Goal: Book appointment/travel/reservation

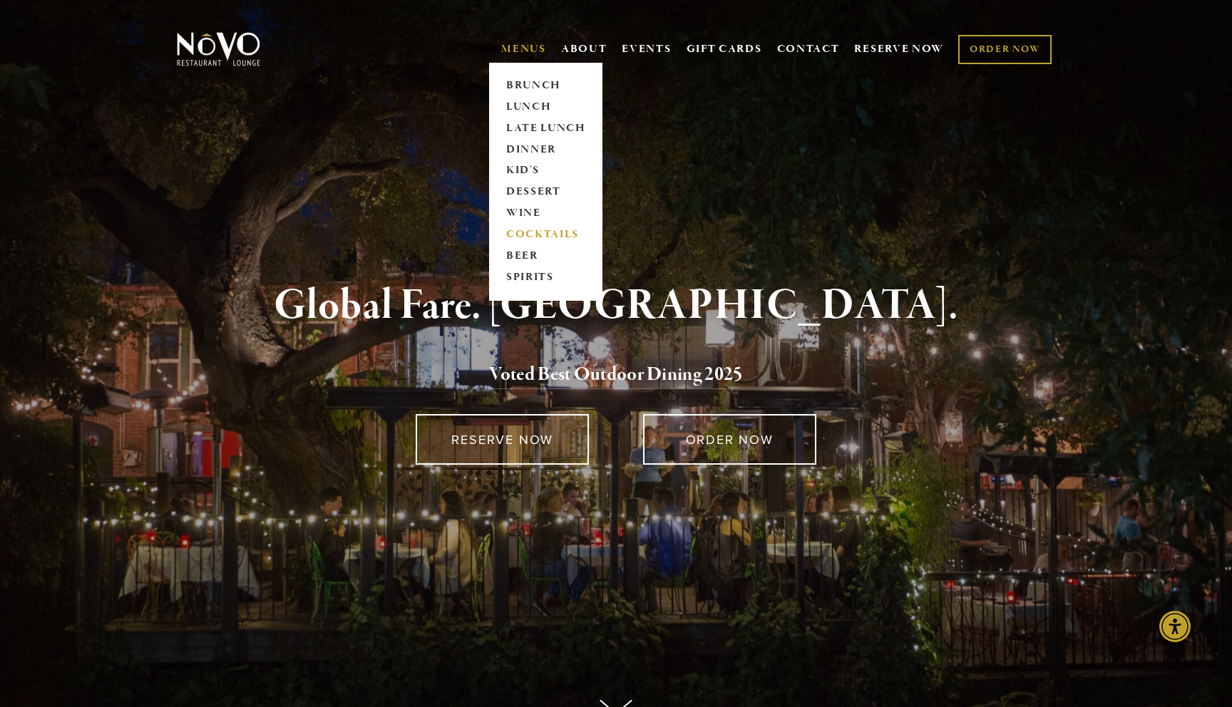
click at [523, 232] on link "COCKTAILS" at bounding box center [545, 235] width 89 height 21
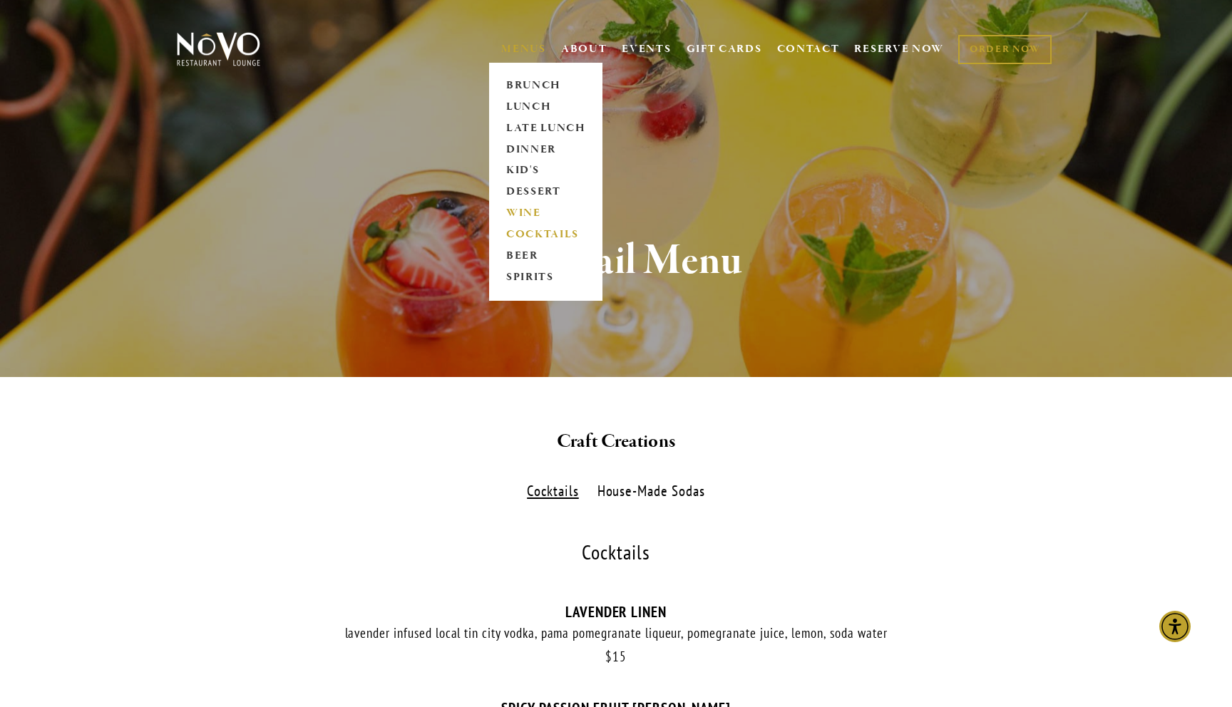
click at [525, 211] on link "WINE" at bounding box center [545, 213] width 89 height 21
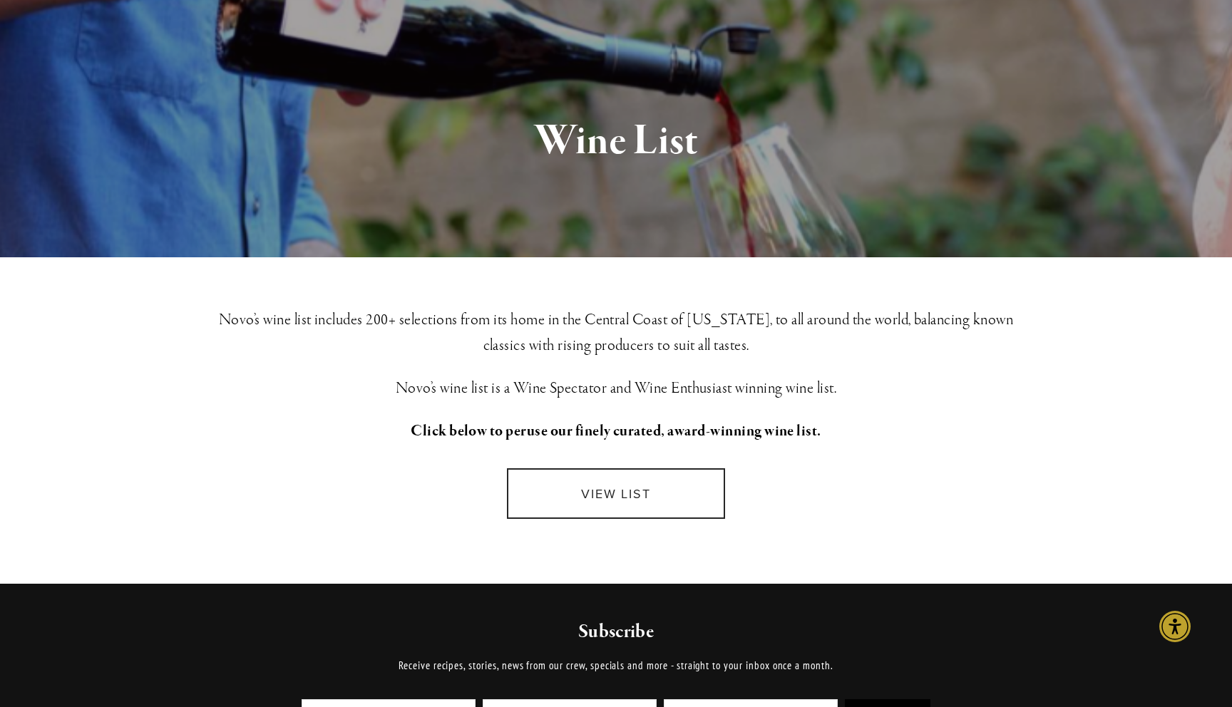
scroll to position [109, 0]
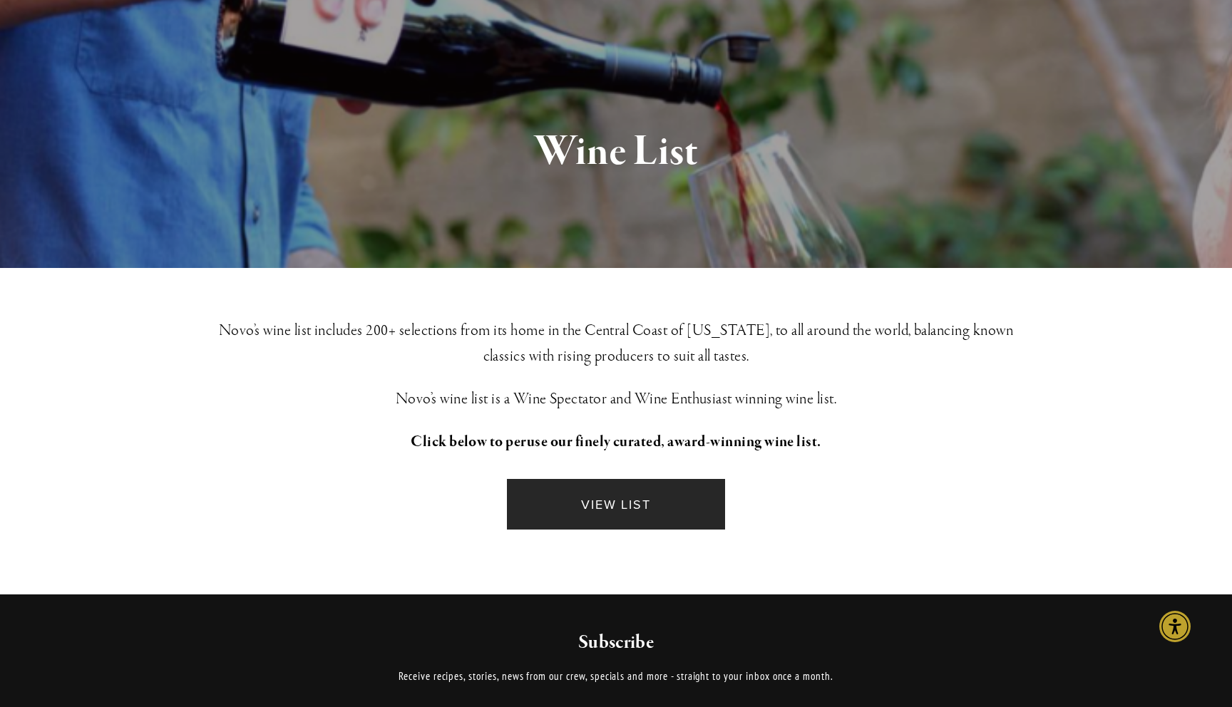
click at [618, 511] on link "VIEW LIST" at bounding box center [616, 504] width 218 height 51
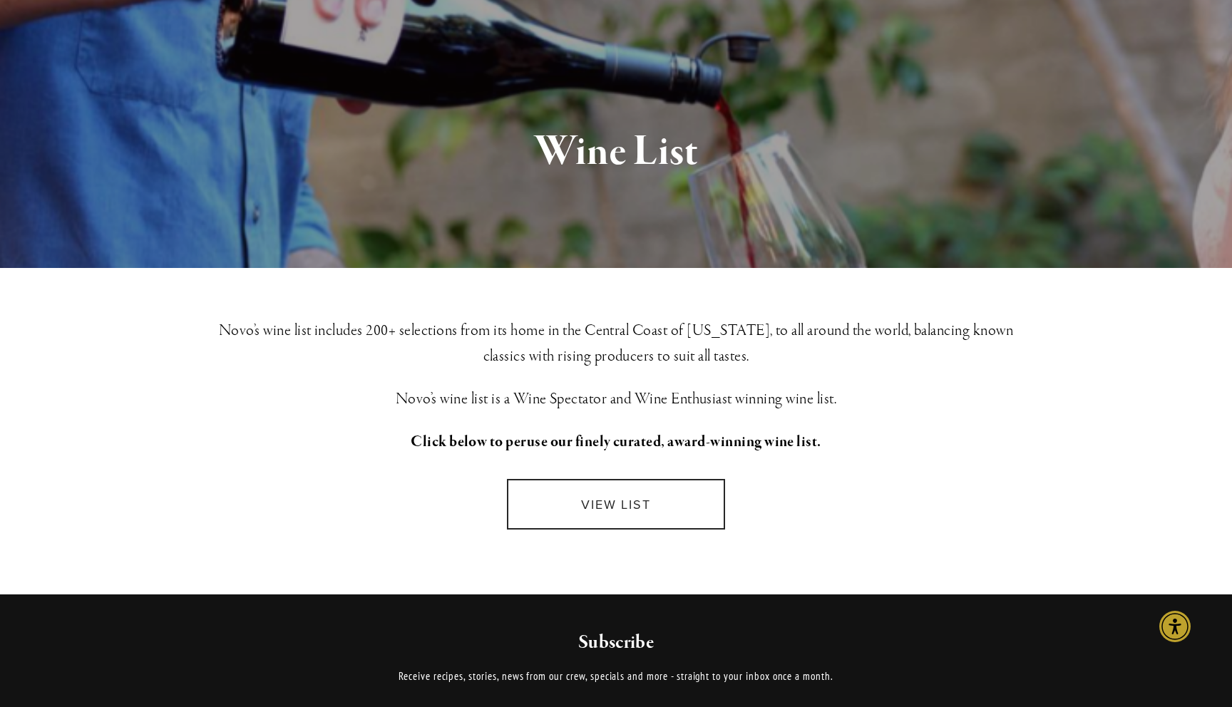
scroll to position [0, 0]
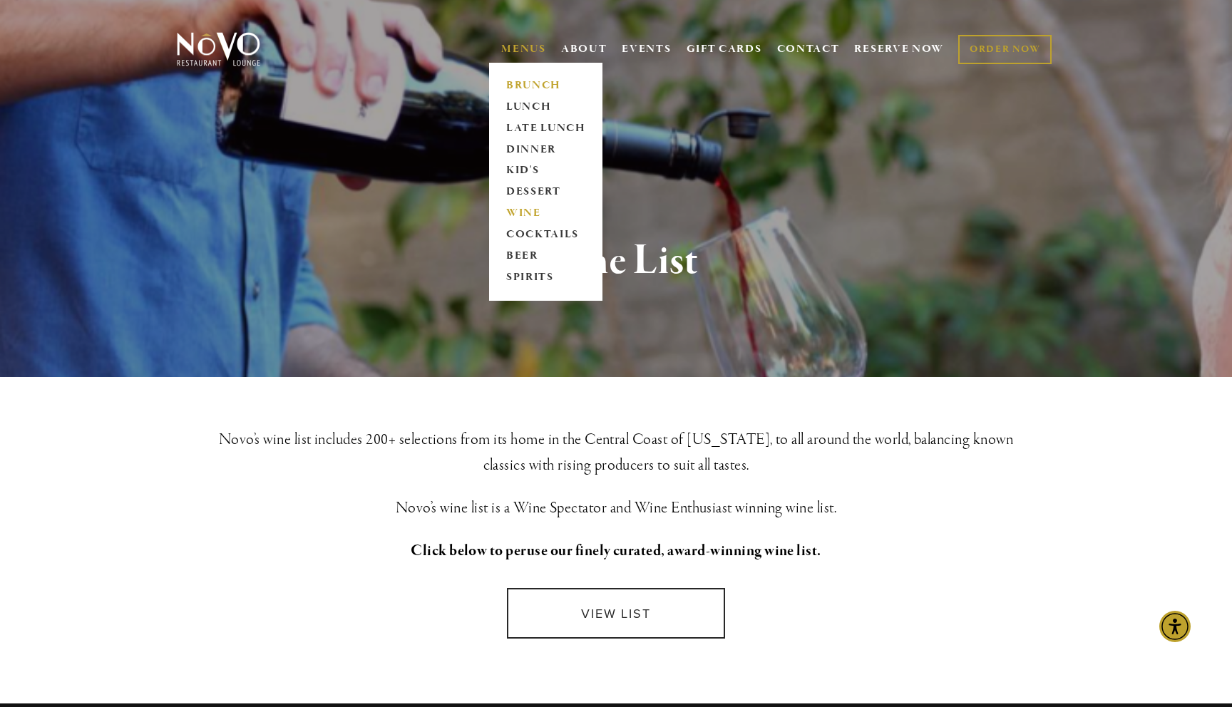
click at [531, 84] on link "BRUNCH" at bounding box center [545, 85] width 89 height 21
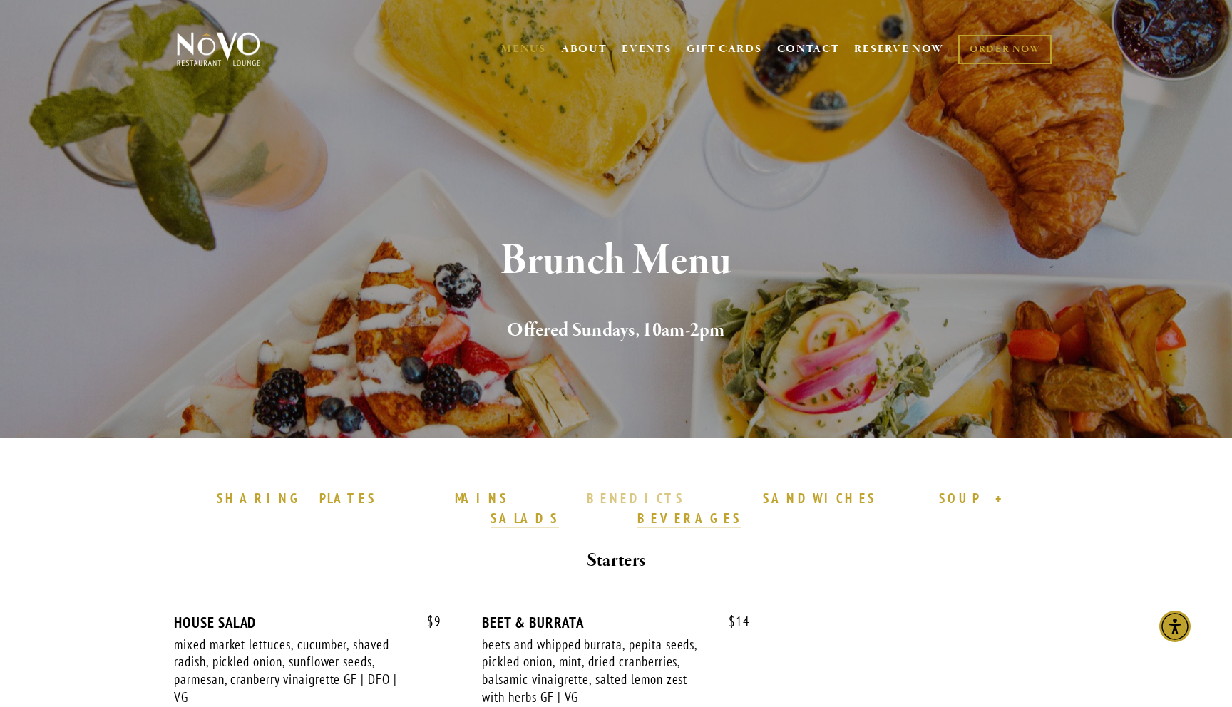
click at [587, 495] on strong "BENEDICTS" at bounding box center [636, 498] width 98 height 17
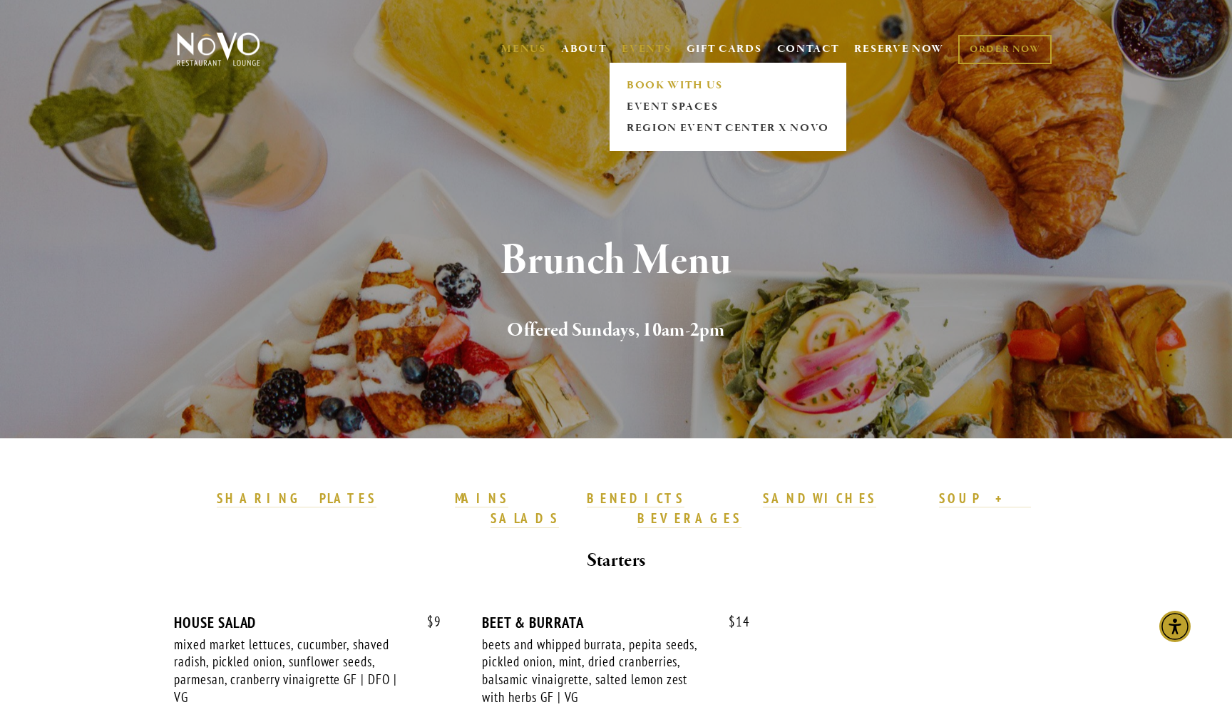
click at [686, 78] on link "BOOK WITH US" at bounding box center [728, 85] width 212 height 21
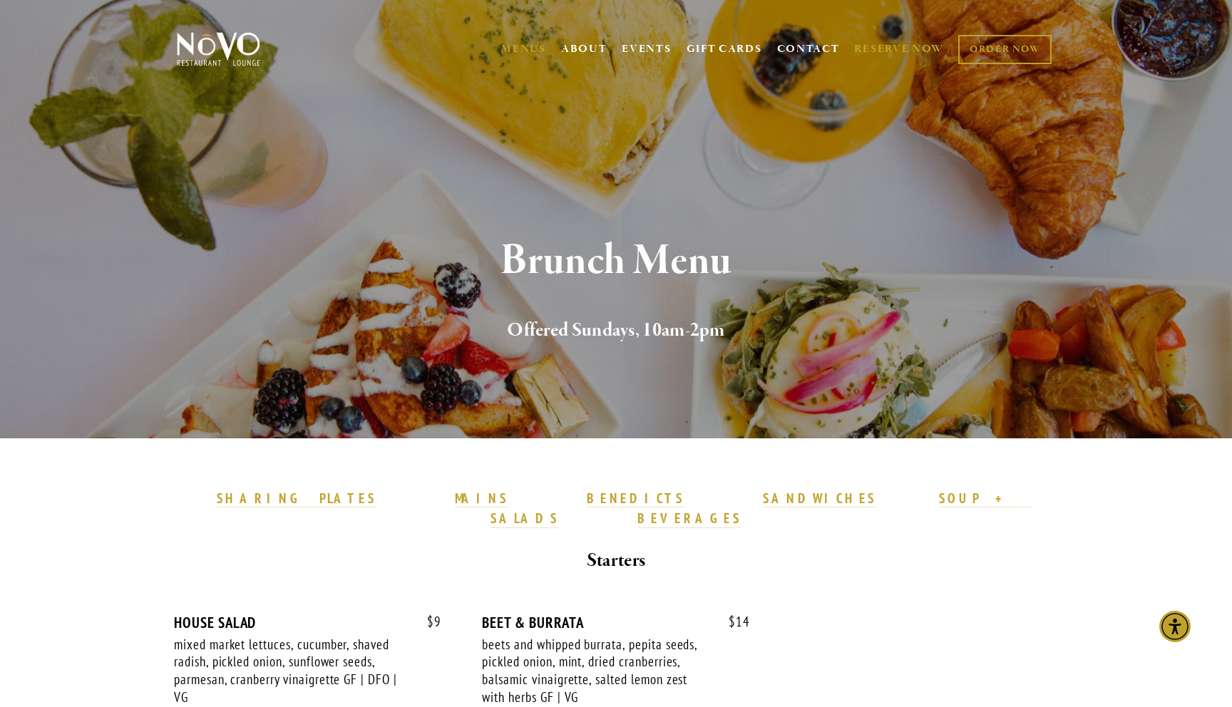
click at [876, 51] on link "RESERVE NOW" at bounding box center [899, 49] width 90 height 27
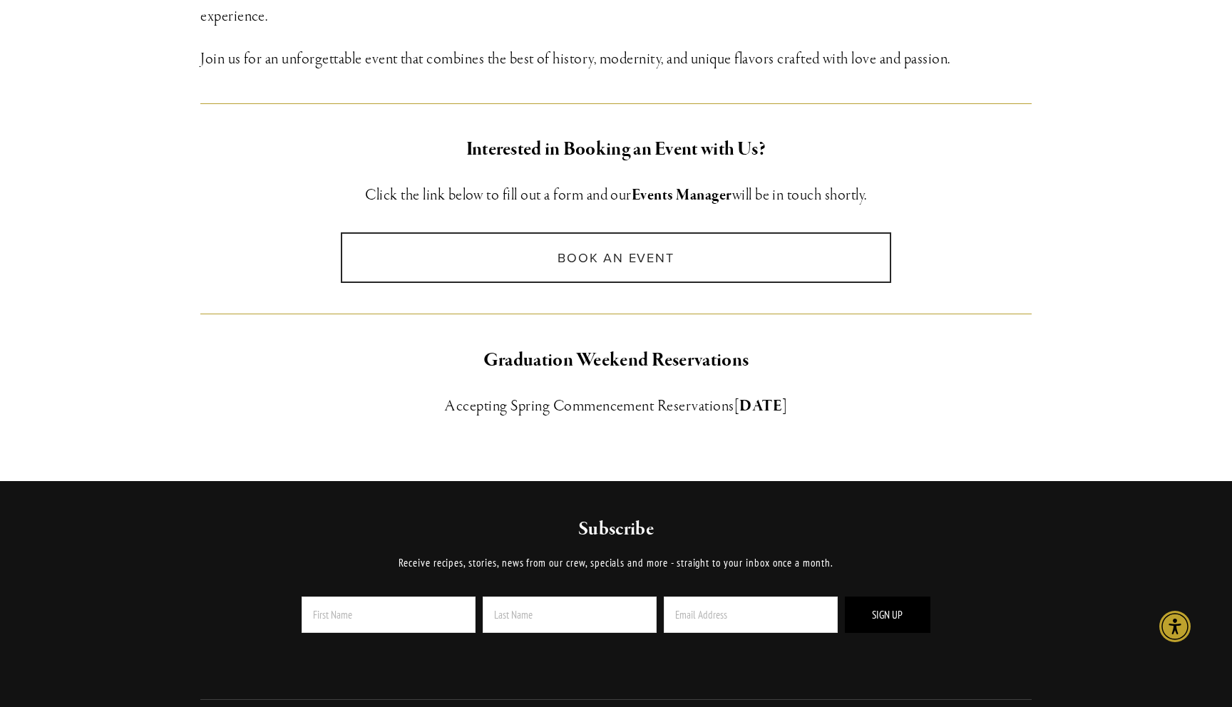
scroll to position [883, 0]
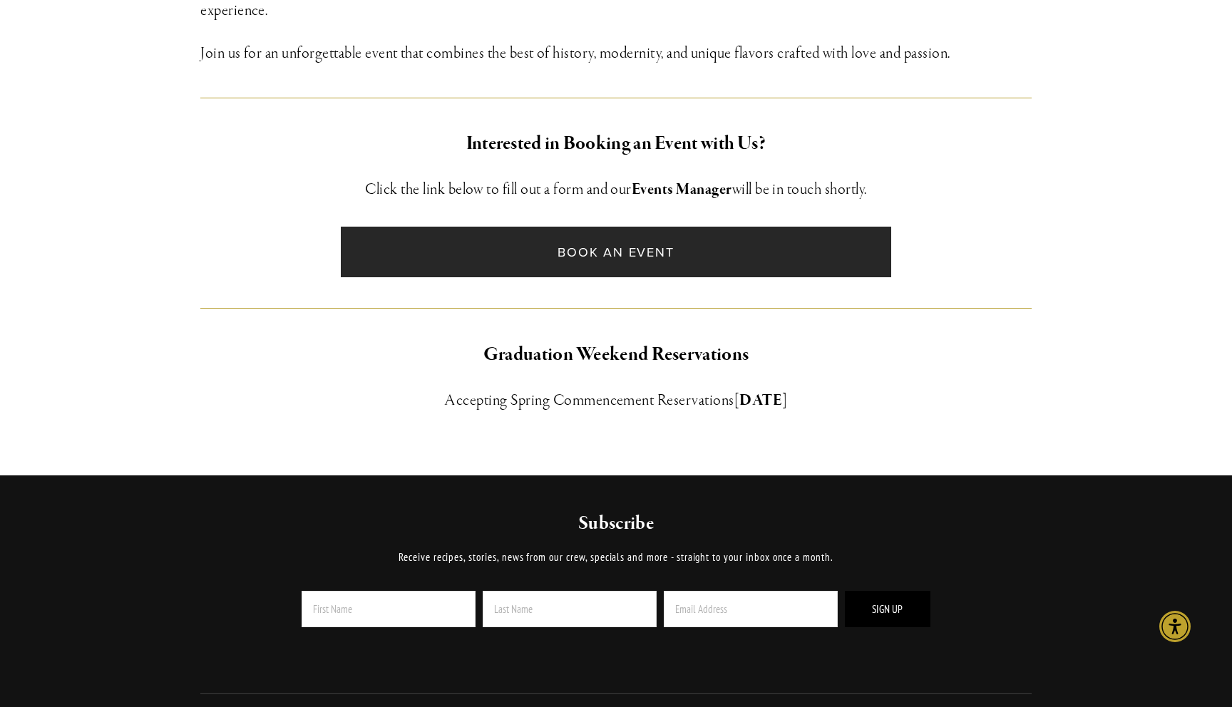
click at [646, 261] on link "Book an Event" at bounding box center [616, 252] width 550 height 51
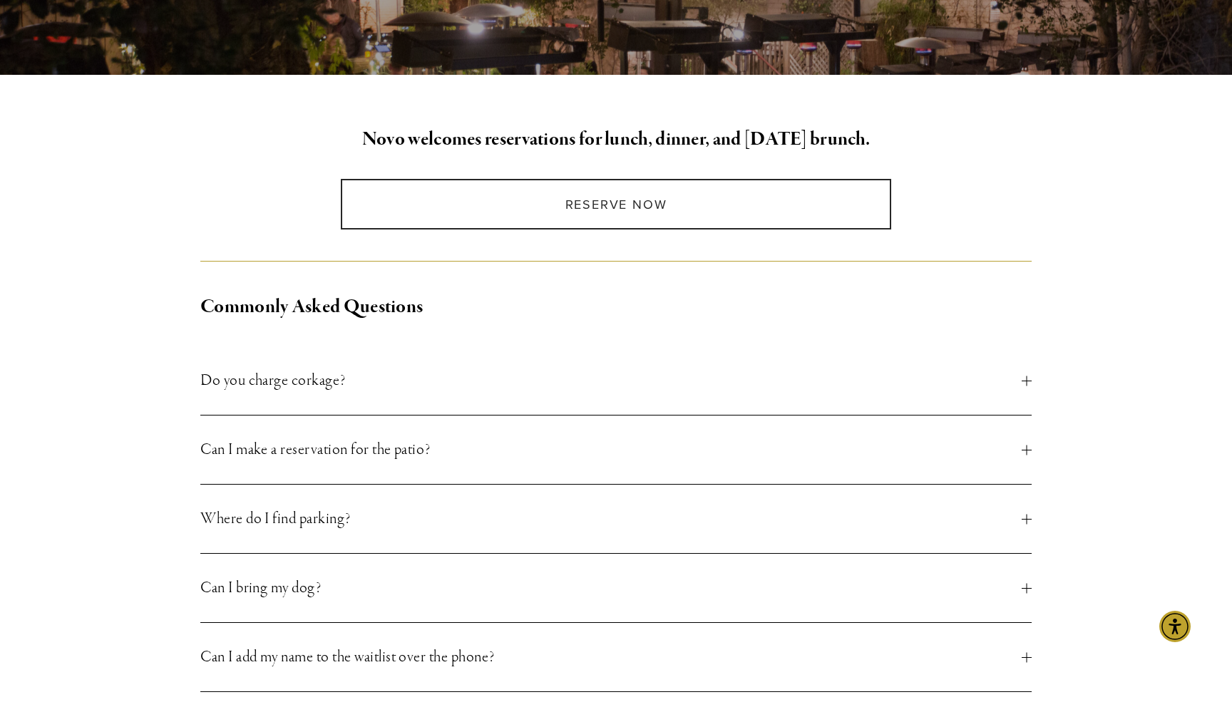
scroll to position [305, 0]
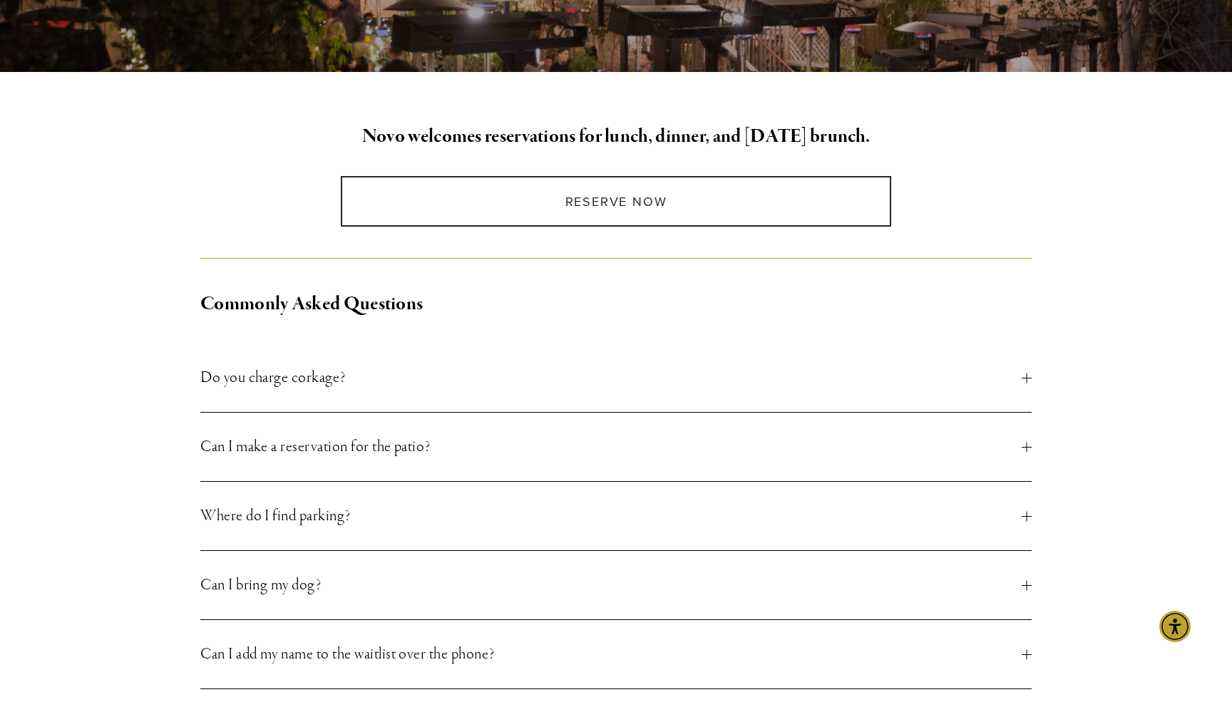
click at [391, 381] on span "Do you charge corkage?" at bounding box center [611, 378] width 822 height 26
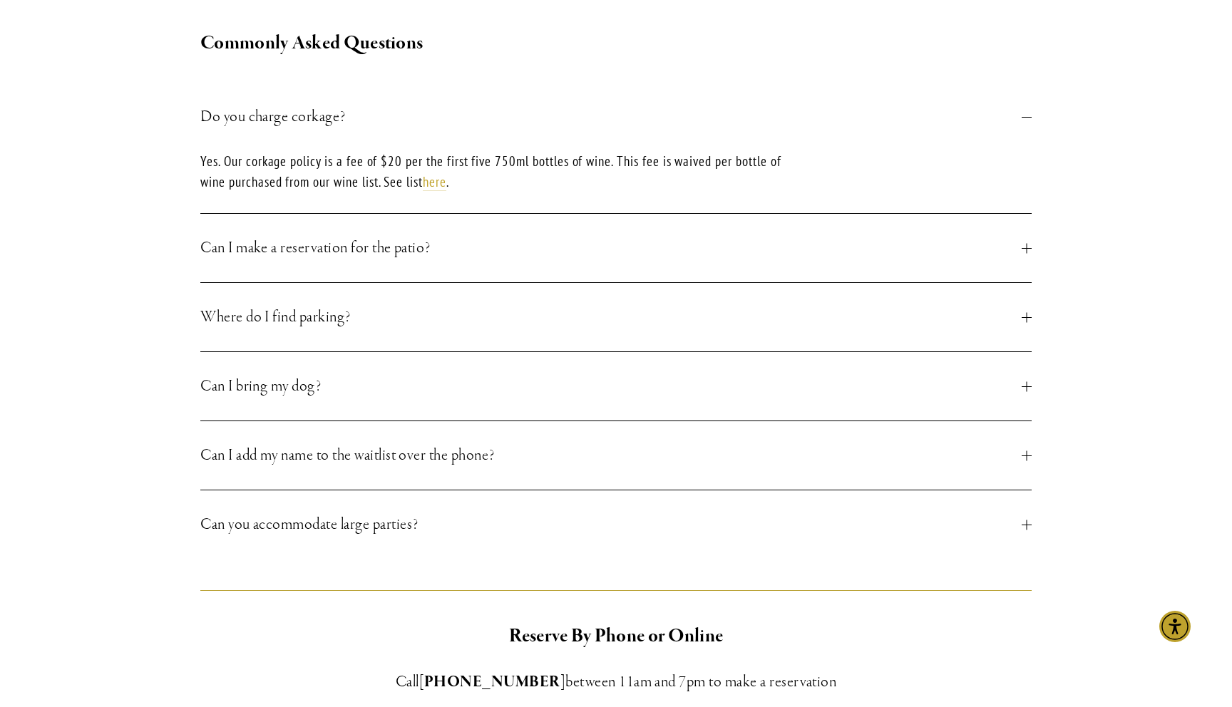
scroll to position [585, 0]
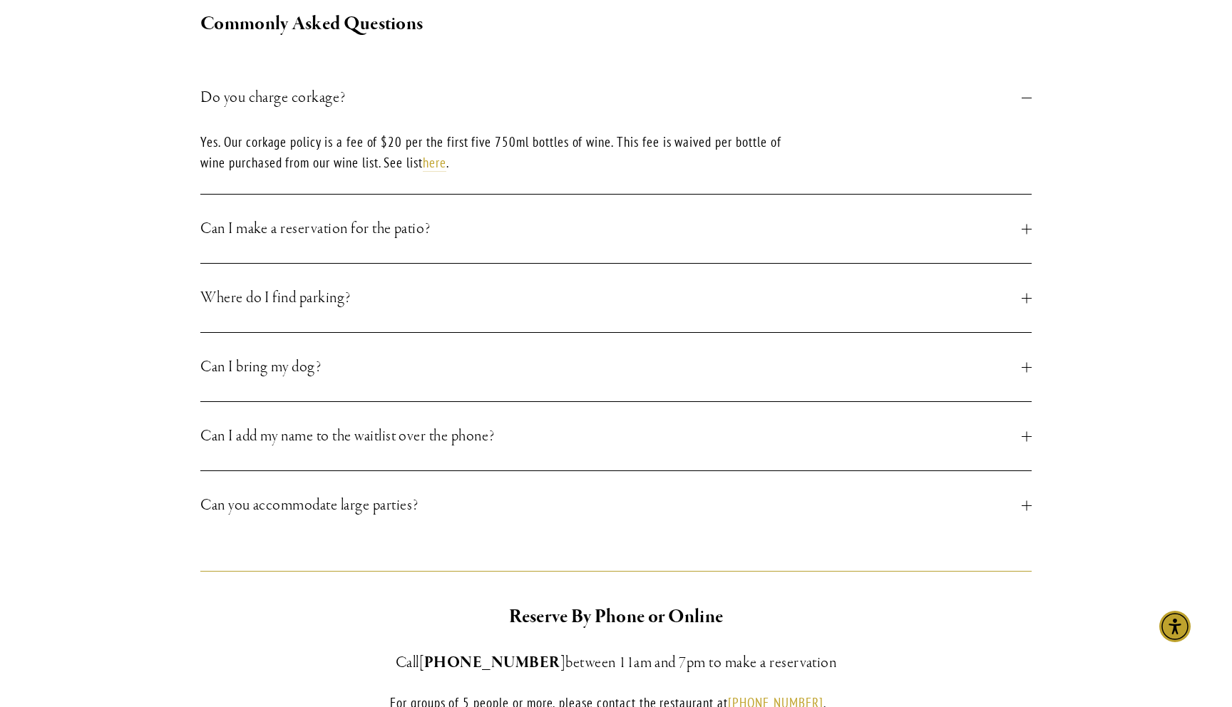
click at [422, 232] on span "Can I make a reservation for the patio?" at bounding box center [611, 229] width 822 height 26
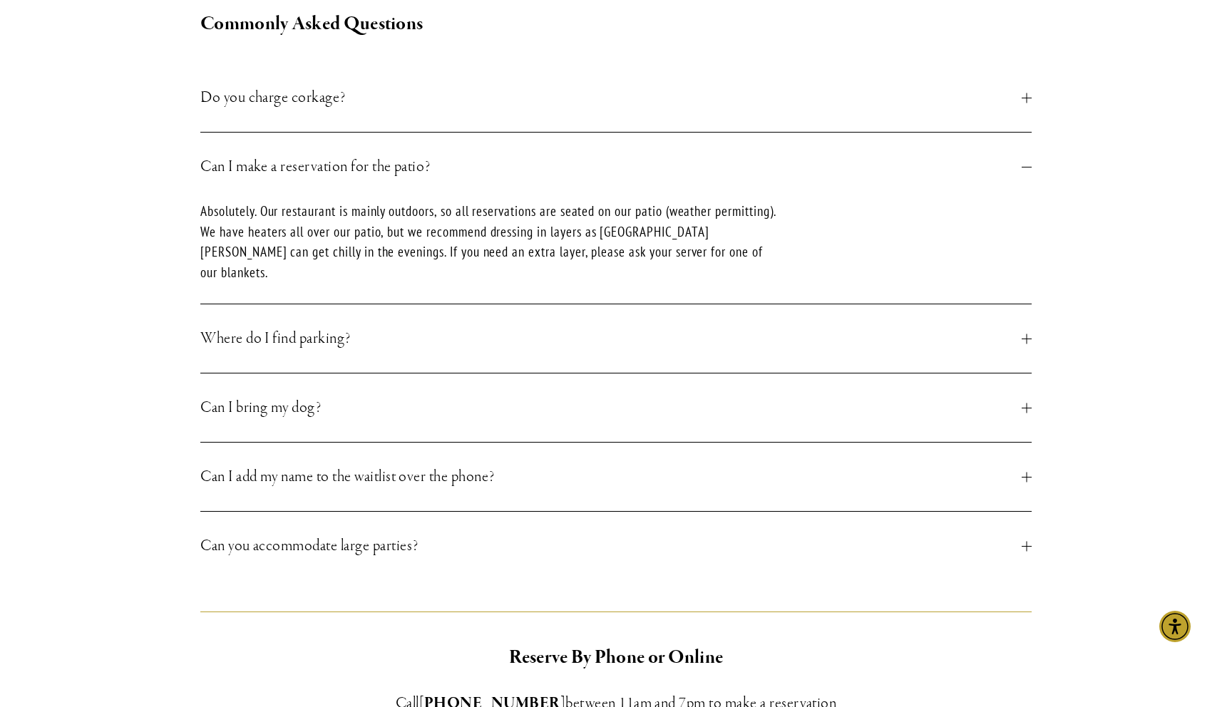
click at [429, 326] on span "Where do I find parking?" at bounding box center [611, 339] width 822 height 26
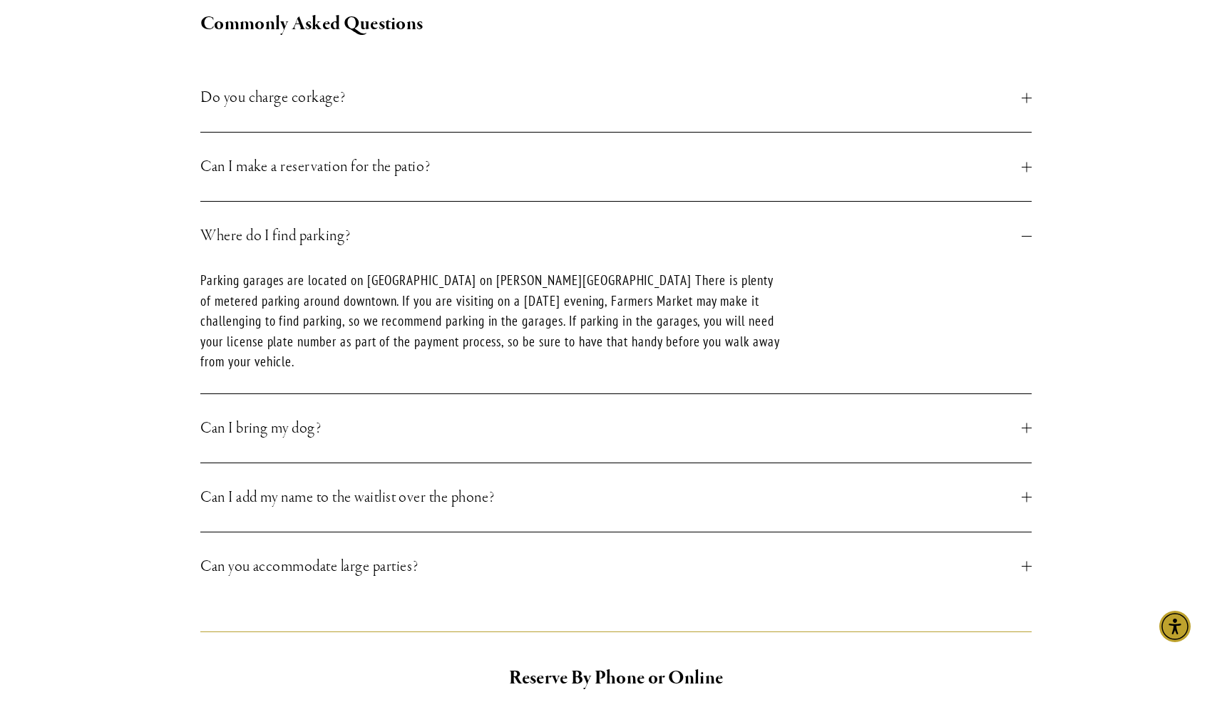
click at [493, 168] on span "Can I make a reservation for the patio?" at bounding box center [611, 167] width 822 height 26
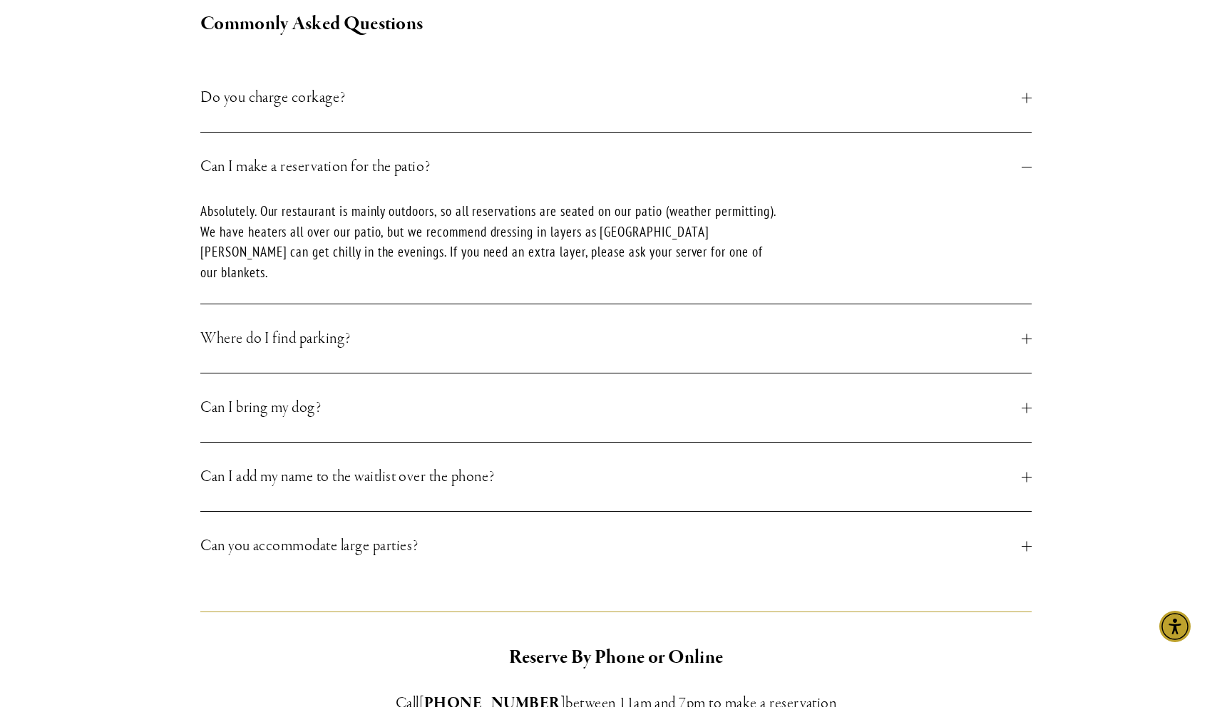
click at [409, 326] on span "Where do I find parking?" at bounding box center [611, 339] width 822 height 26
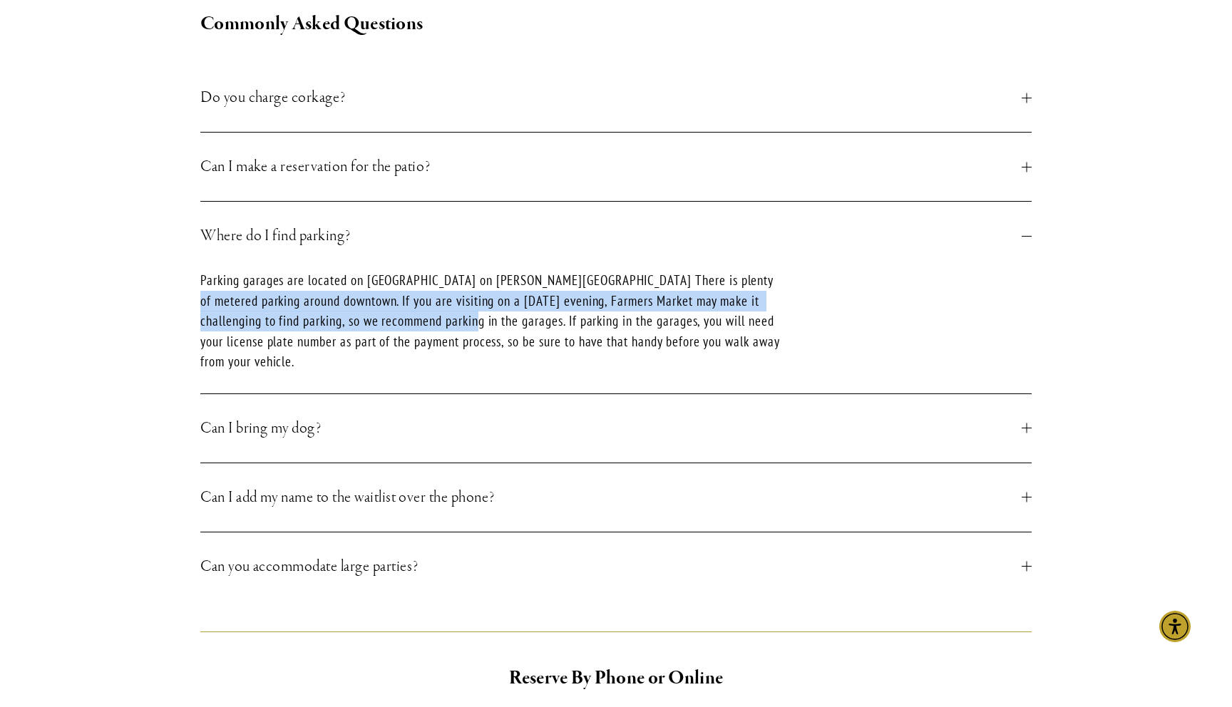
drag, startPoint x: 183, startPoint y: 297, endPoint x: 454, endPoint y: 321, distance: 271.3
click at [453, 322] on div "Novo welcomes reservations for lunch, dinner, and Sunday brunch. Reserve Now Co…" at bounding box center [616, 429] width 909 height 1174
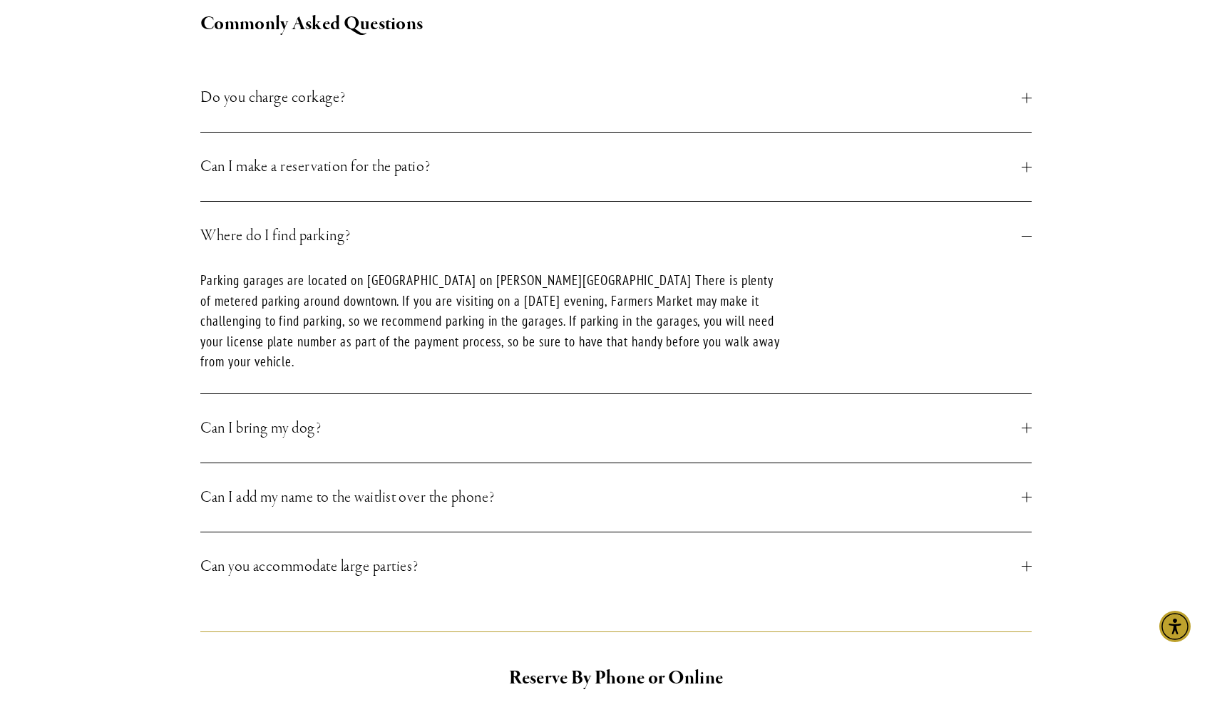
click at [359, 329] on p "Parking garages are located on [GEOGRAPHIC_DATA] on [PERSON_NAME][GEOGRAPHIC_DA…" at bounding box center [491, 321] width 582 height 102
click at [408, 491] on button "Can I add my name to the waitlist over the phone?" at bounding box center [615, 498] width 831 height 68
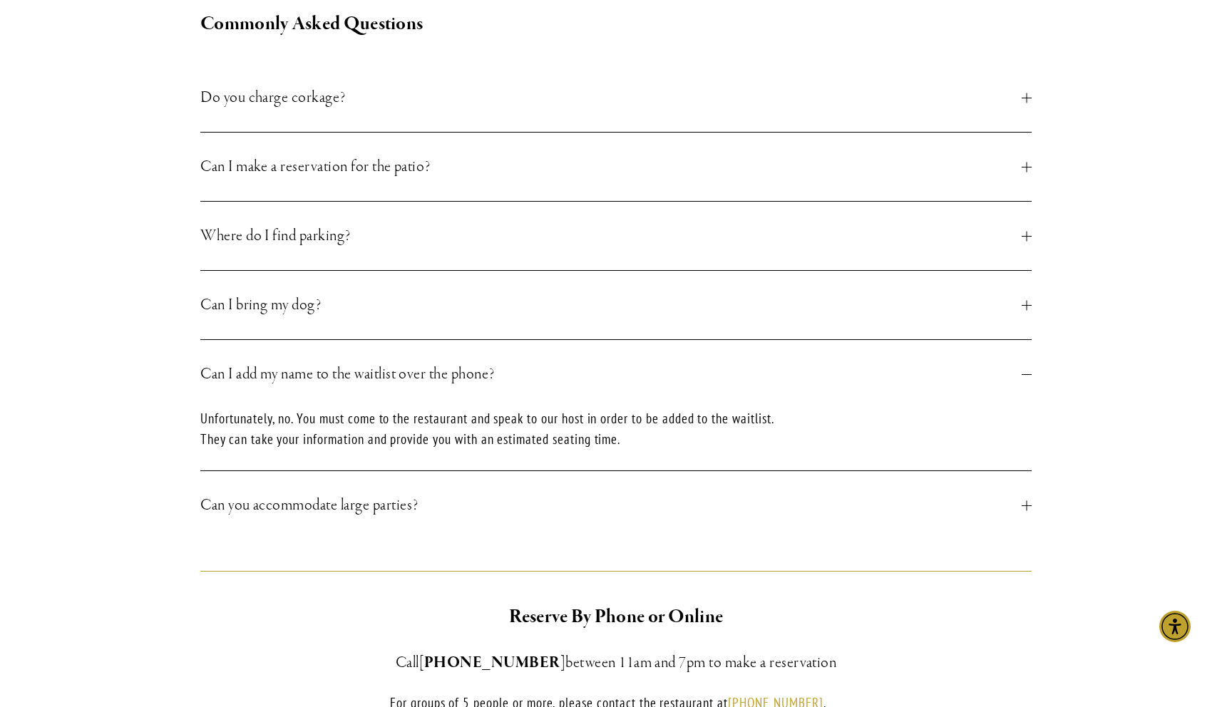
click at [404, 491] on button "Can you accommodate large parties?" at bounding box center [615, 505] width 831 height 68
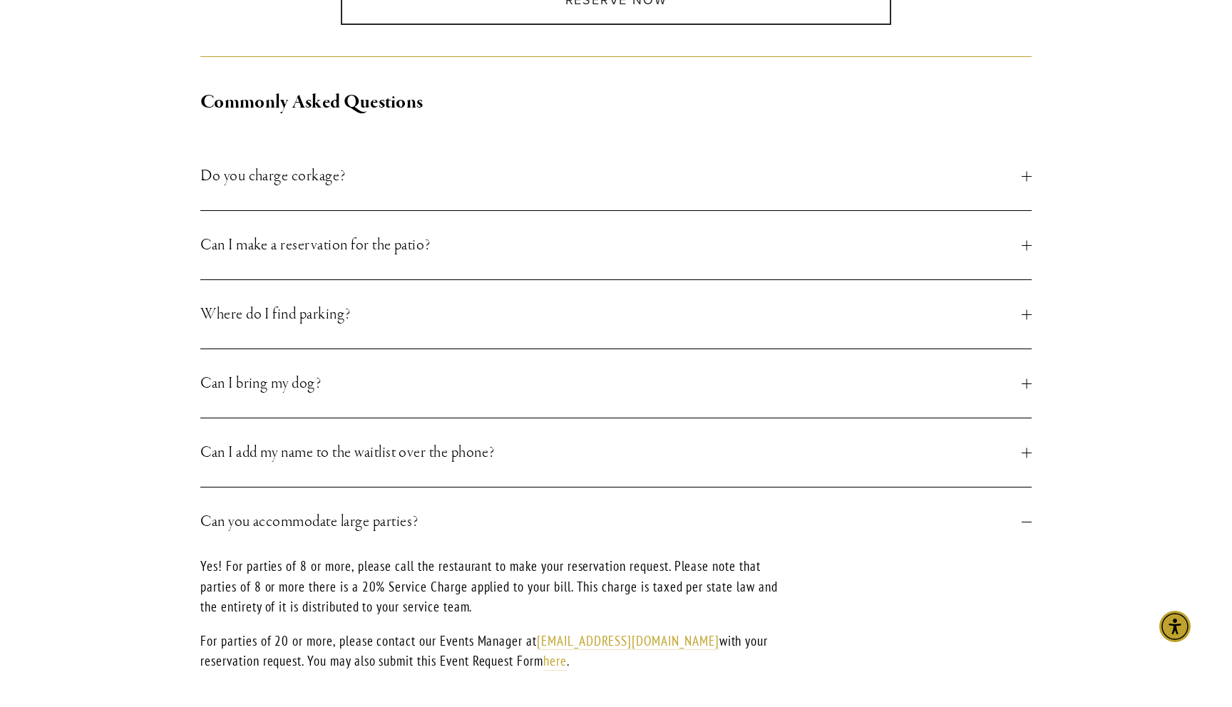
scroll to position [0, 0]
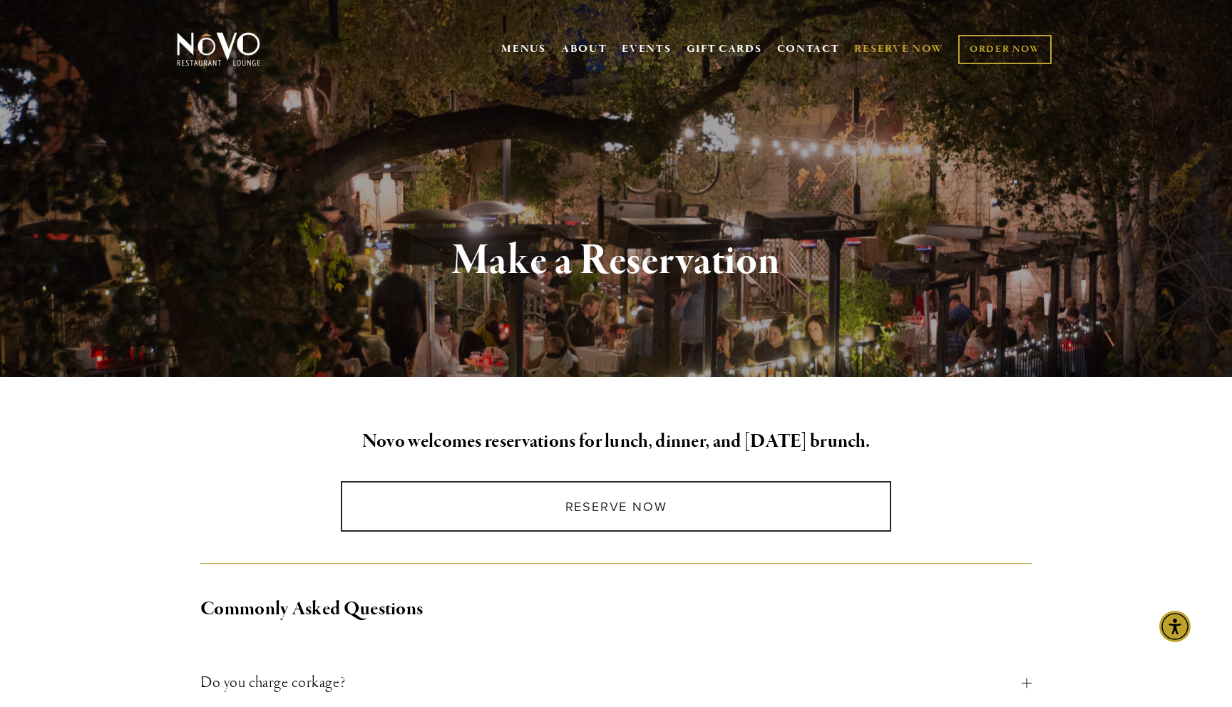
click at [896, 43] on link "RESERVE NOW" at bounding box center [899, 49] width 90 height 27
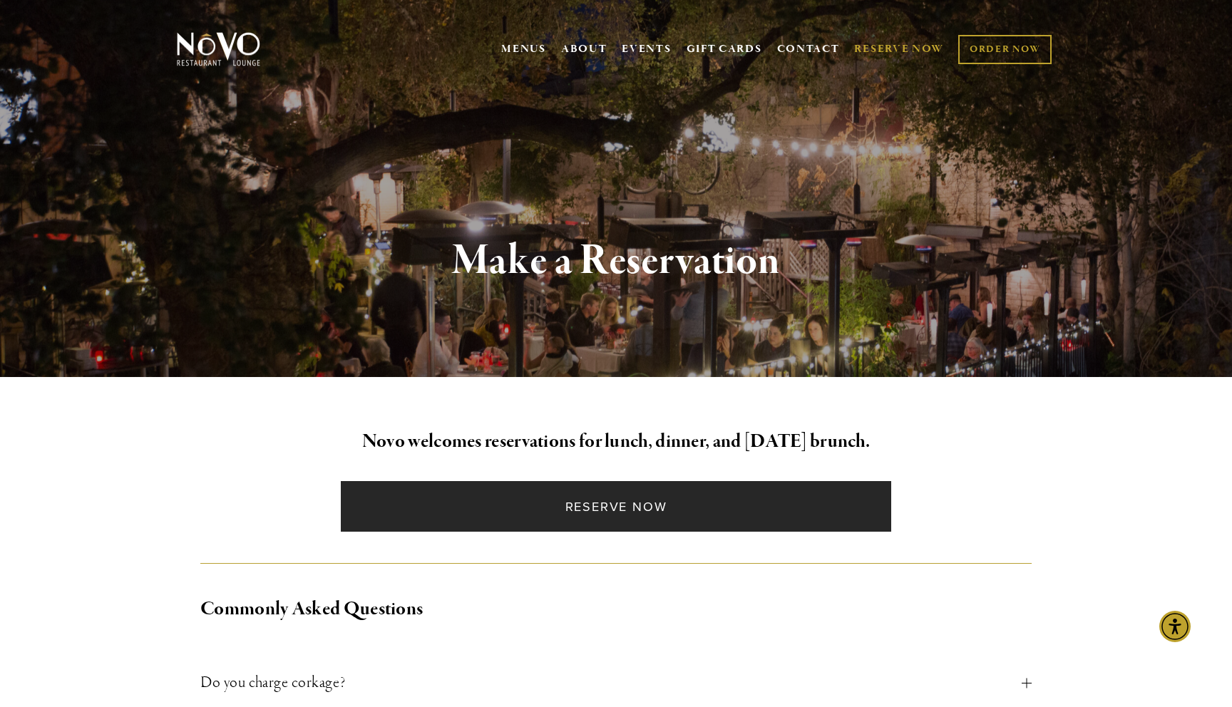
click at [645, 506] on link "Reserve Now" at bounding box center [616, 506] width 550 height 51
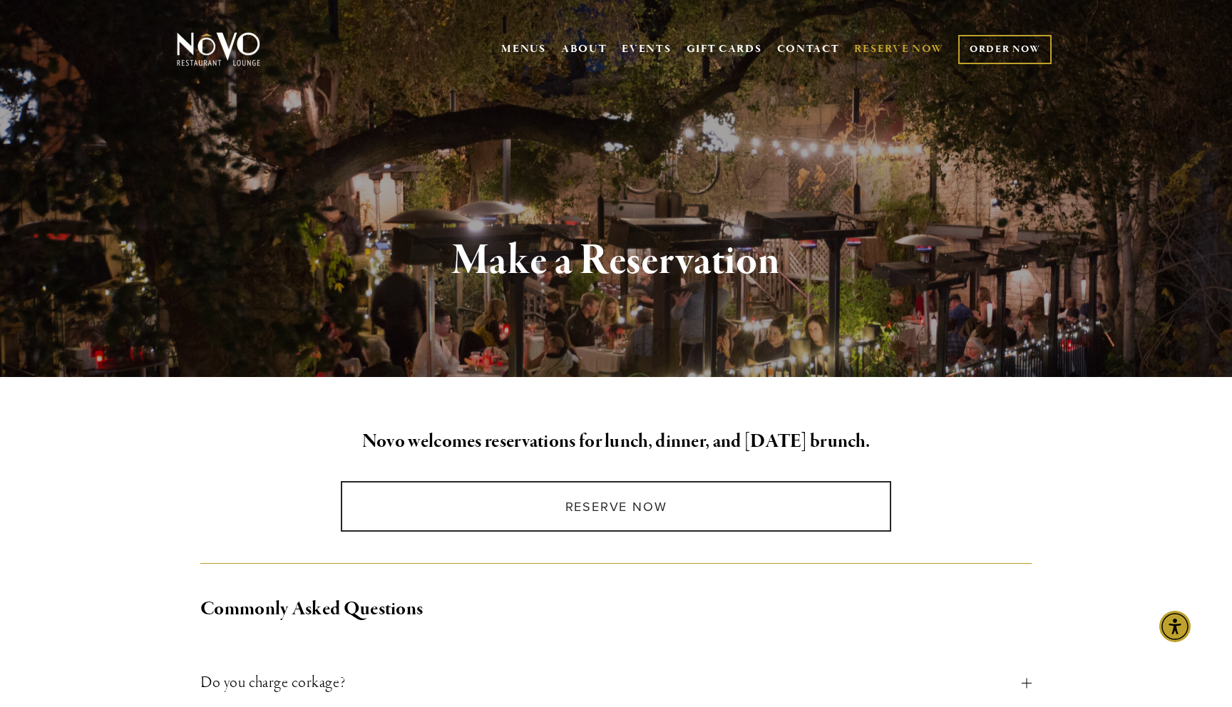
click at [1001, 52] on link "ORDER NOW" at bounding box center [1004, 49] width 93 height 29
